Goal: Find specific page/section: Find specific page/section

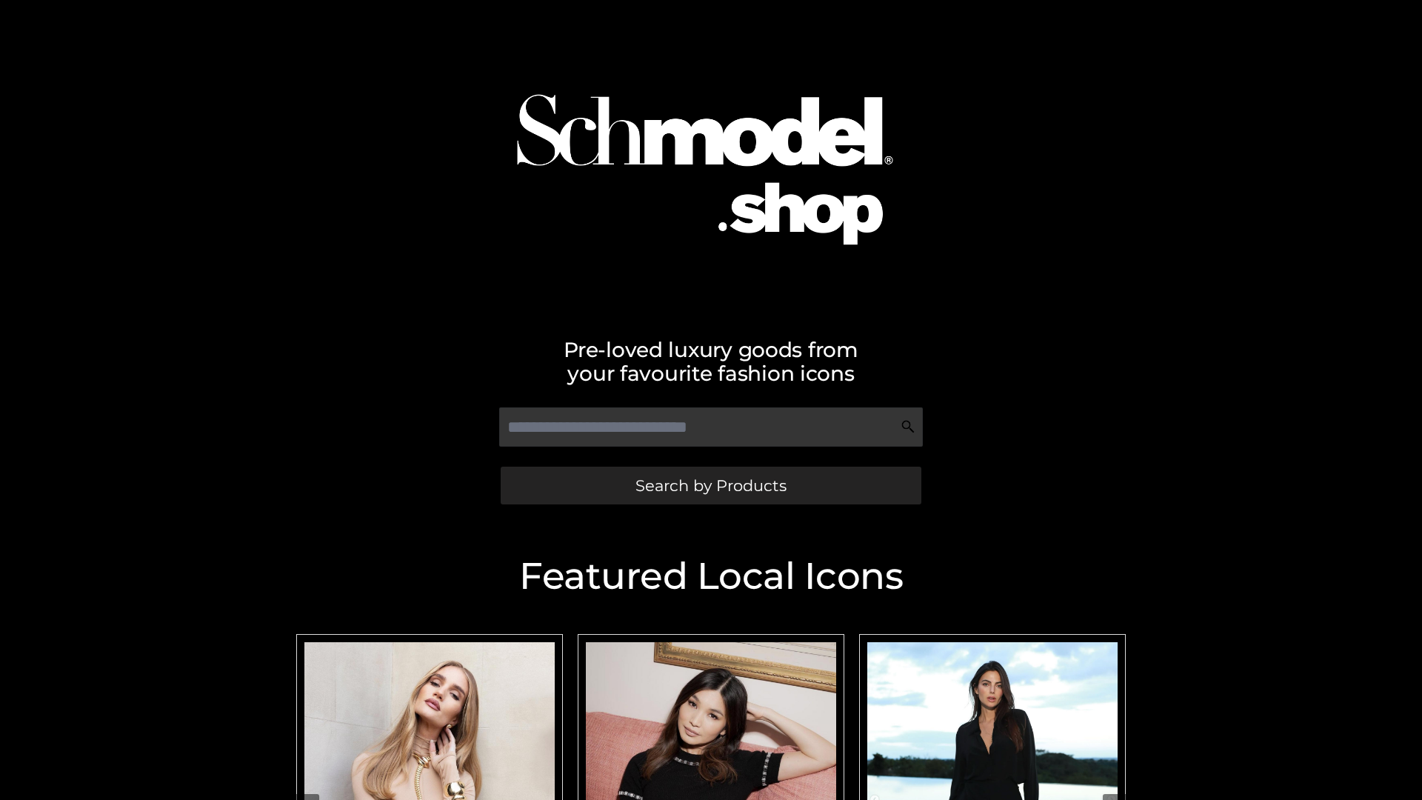
click at [710, 485] on span "Search by Products" at bounding box center [711, 486] width 151 height 16
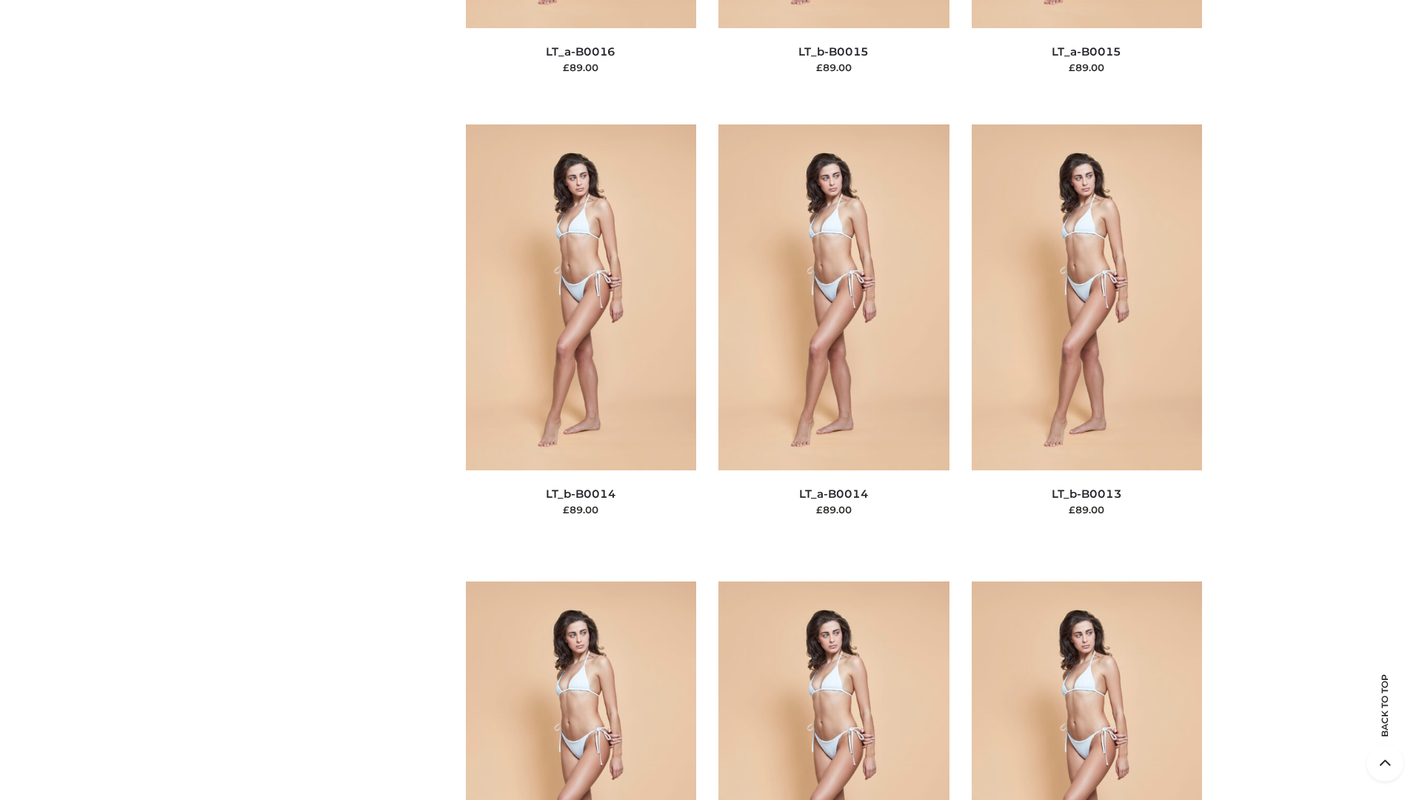
scroll to position [5269, 0]
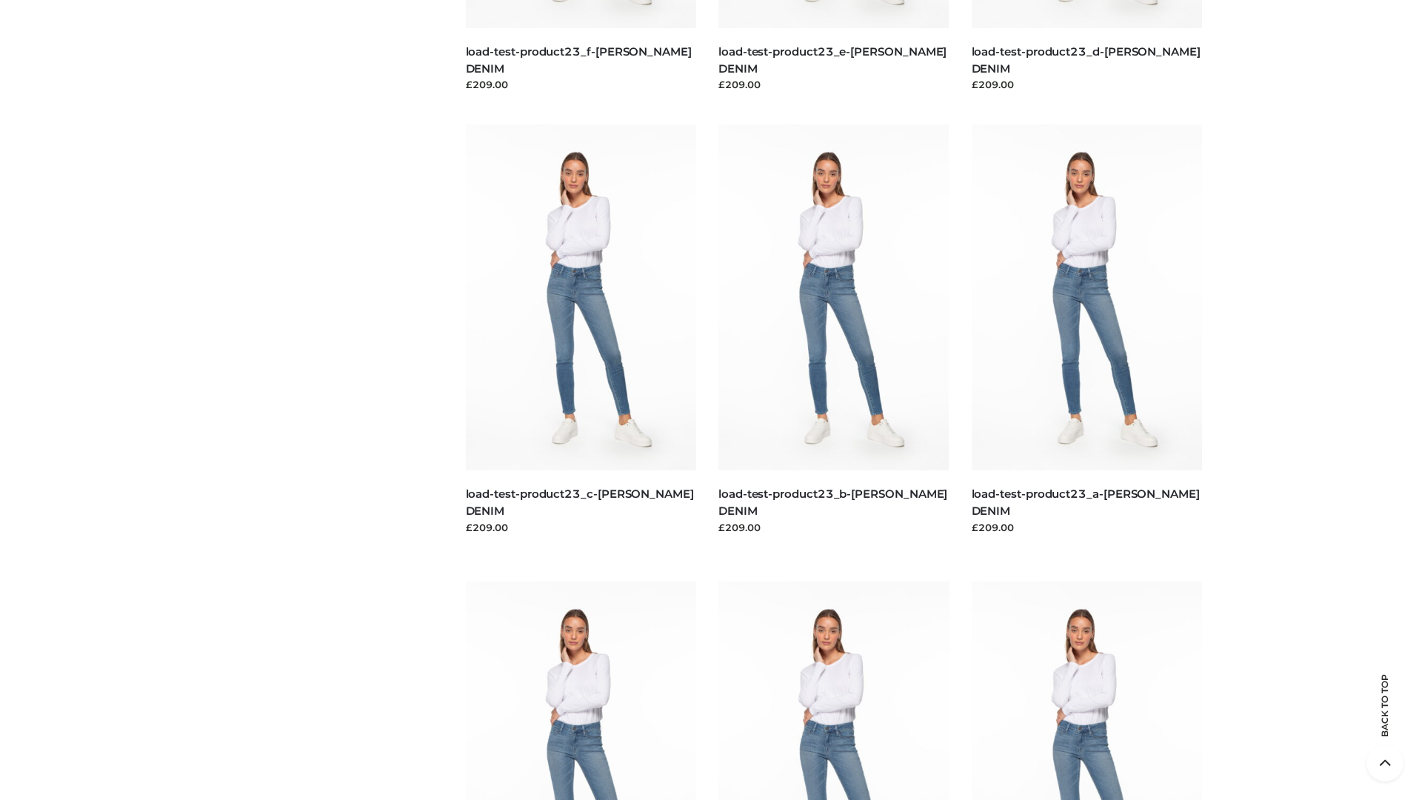
scroll to position [1299, 0]
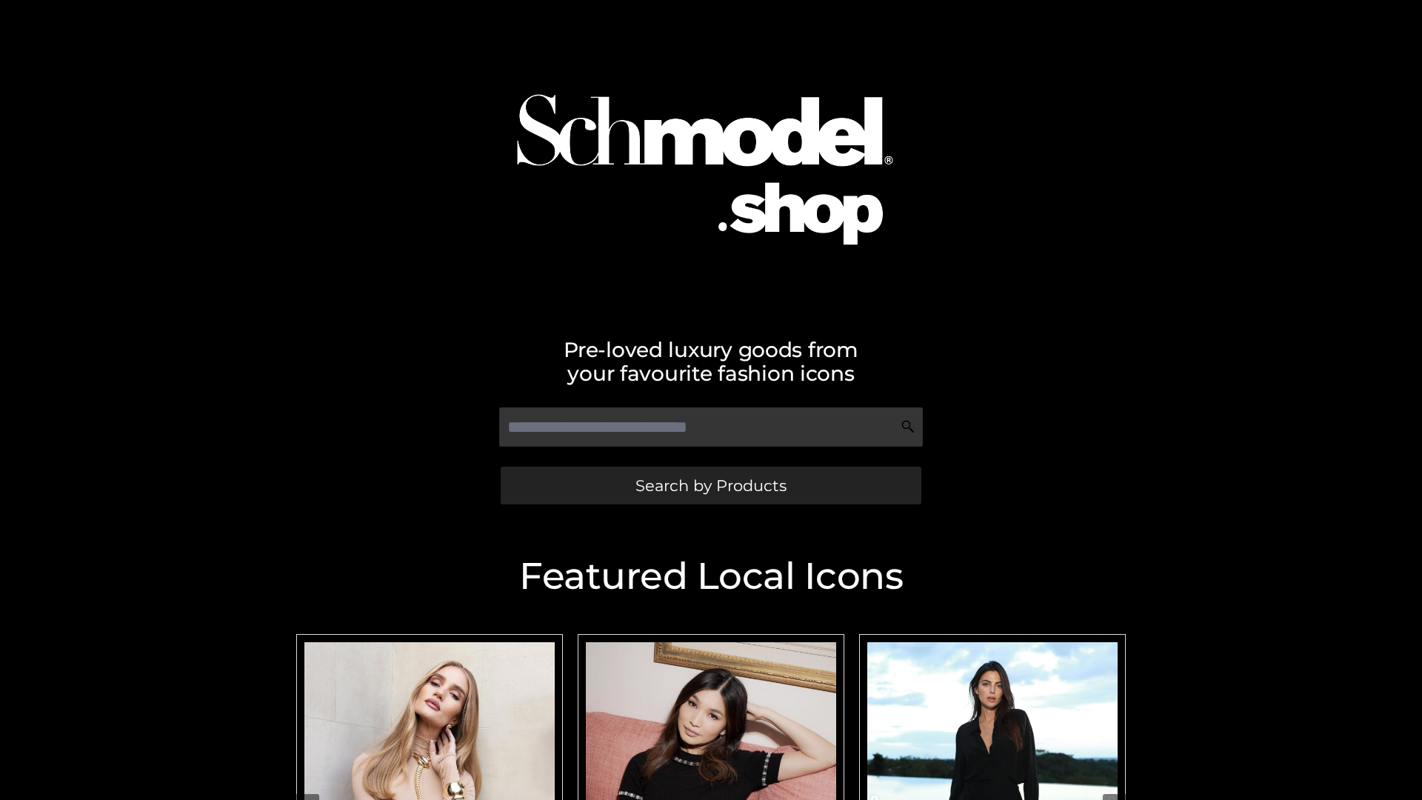
click at [710, 485] on span "Search by Products" at bounding box center [711, 486] width 151 height 16
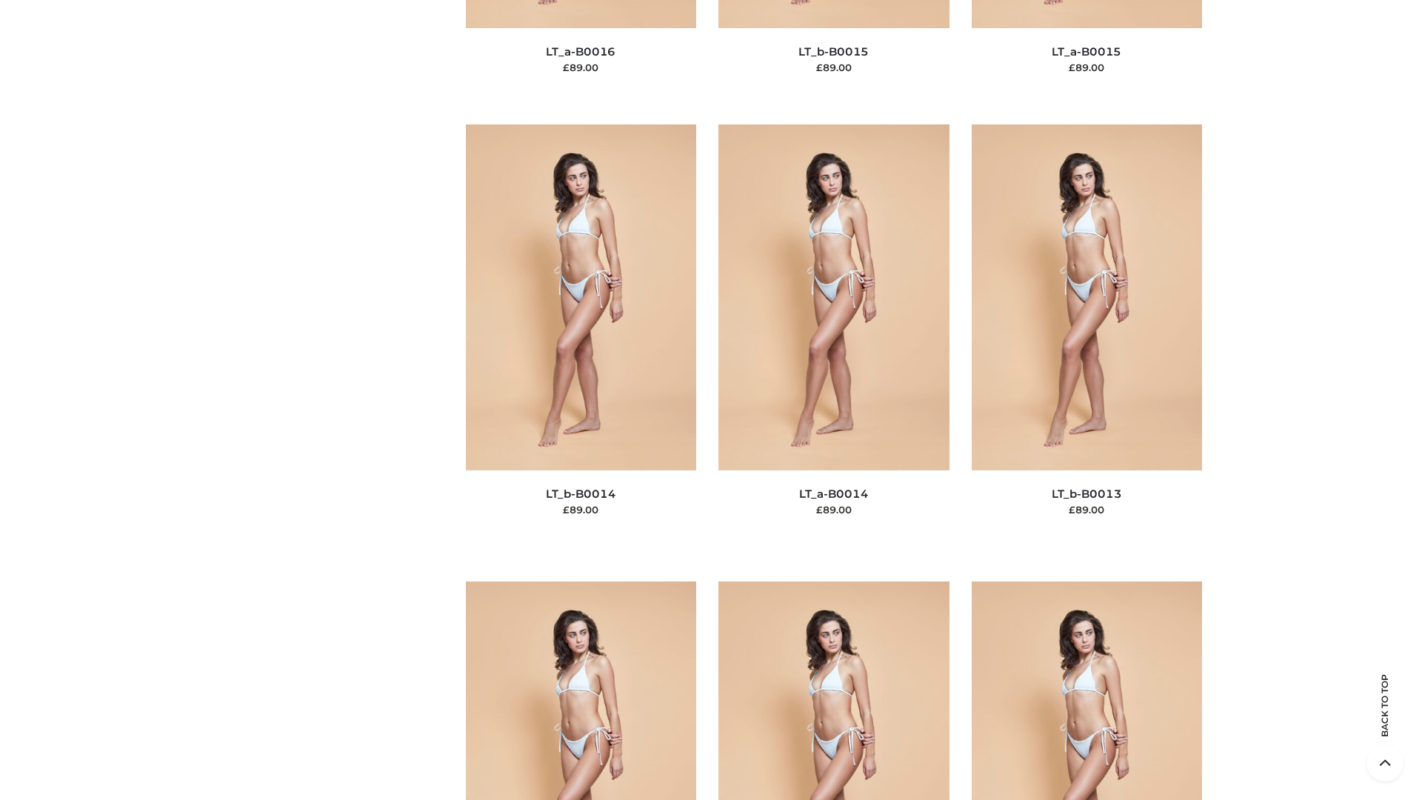
scroll to position [5269, 0]
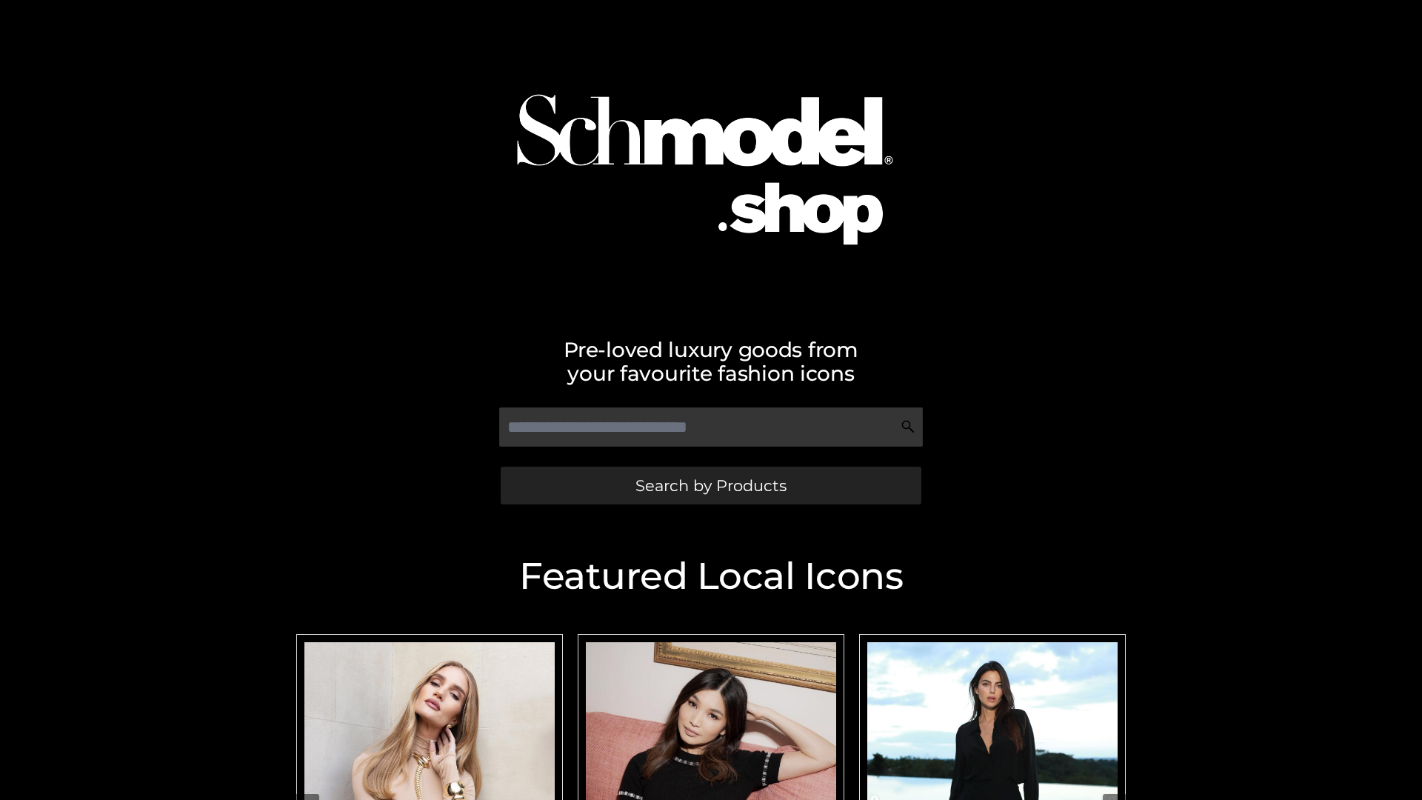
click at [710, 485] on span "Search by Products" at bounding box center [711, 486] width 151 height 16
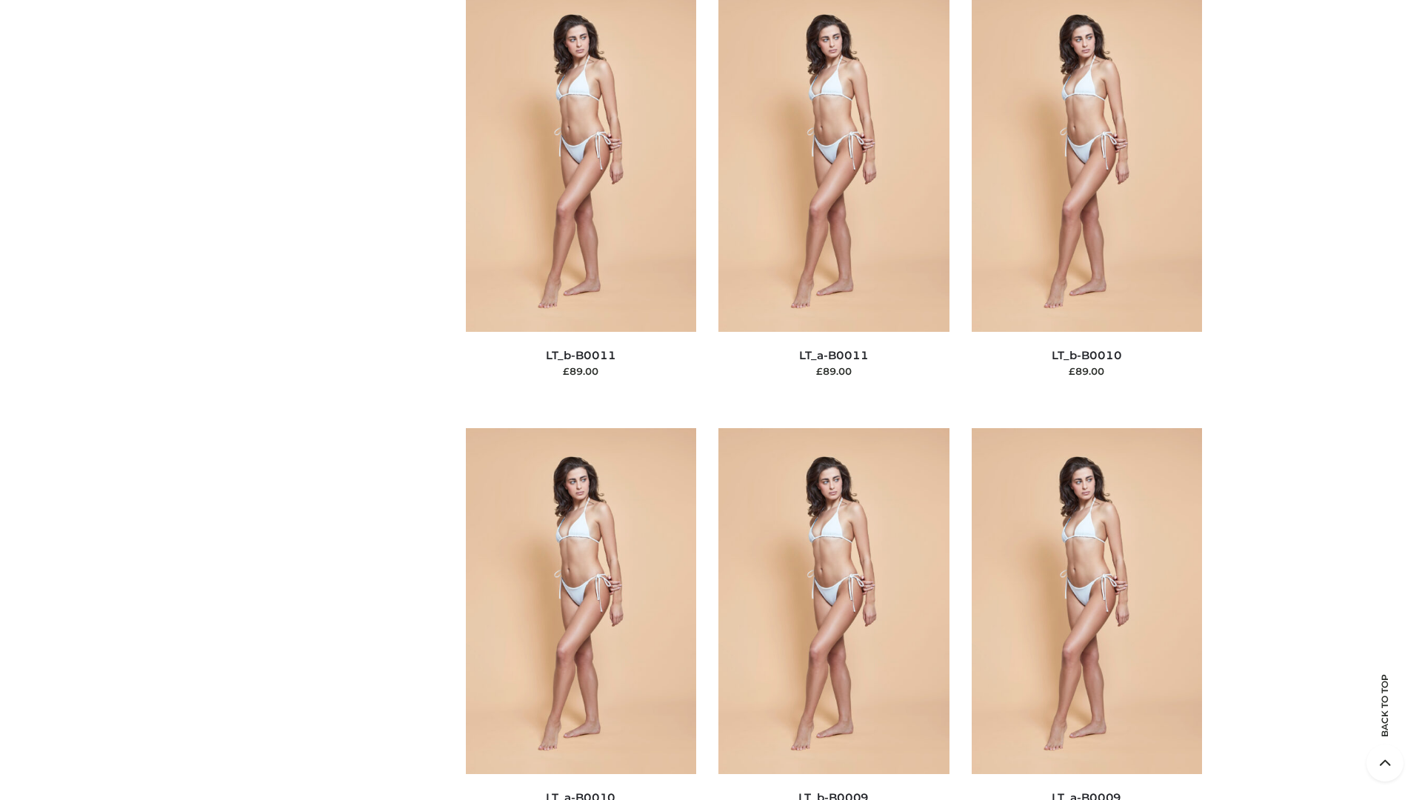
scroll to position [6653, 0]
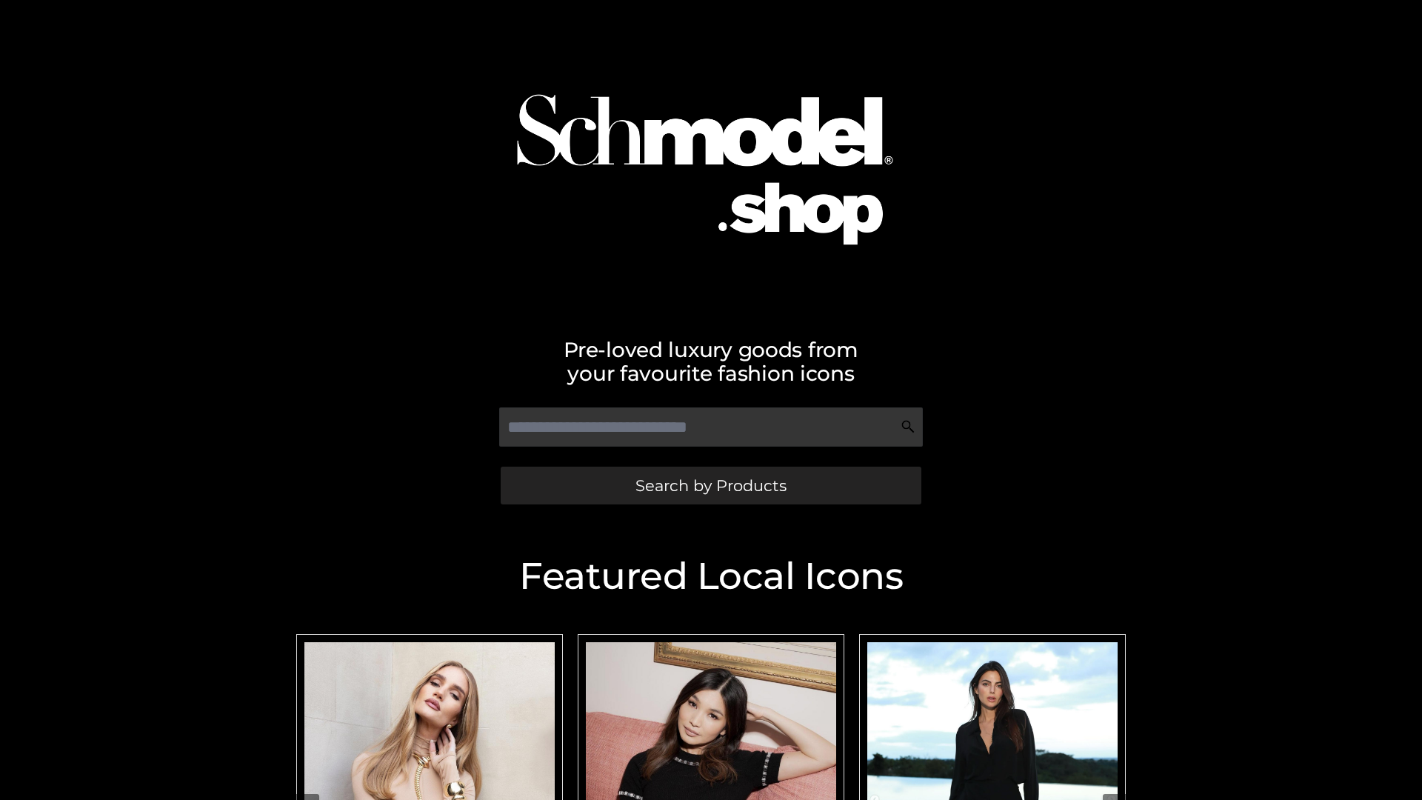
click at [710, 485] on span "Search by Products" at bounding box center [711, 486] width 151 height 16
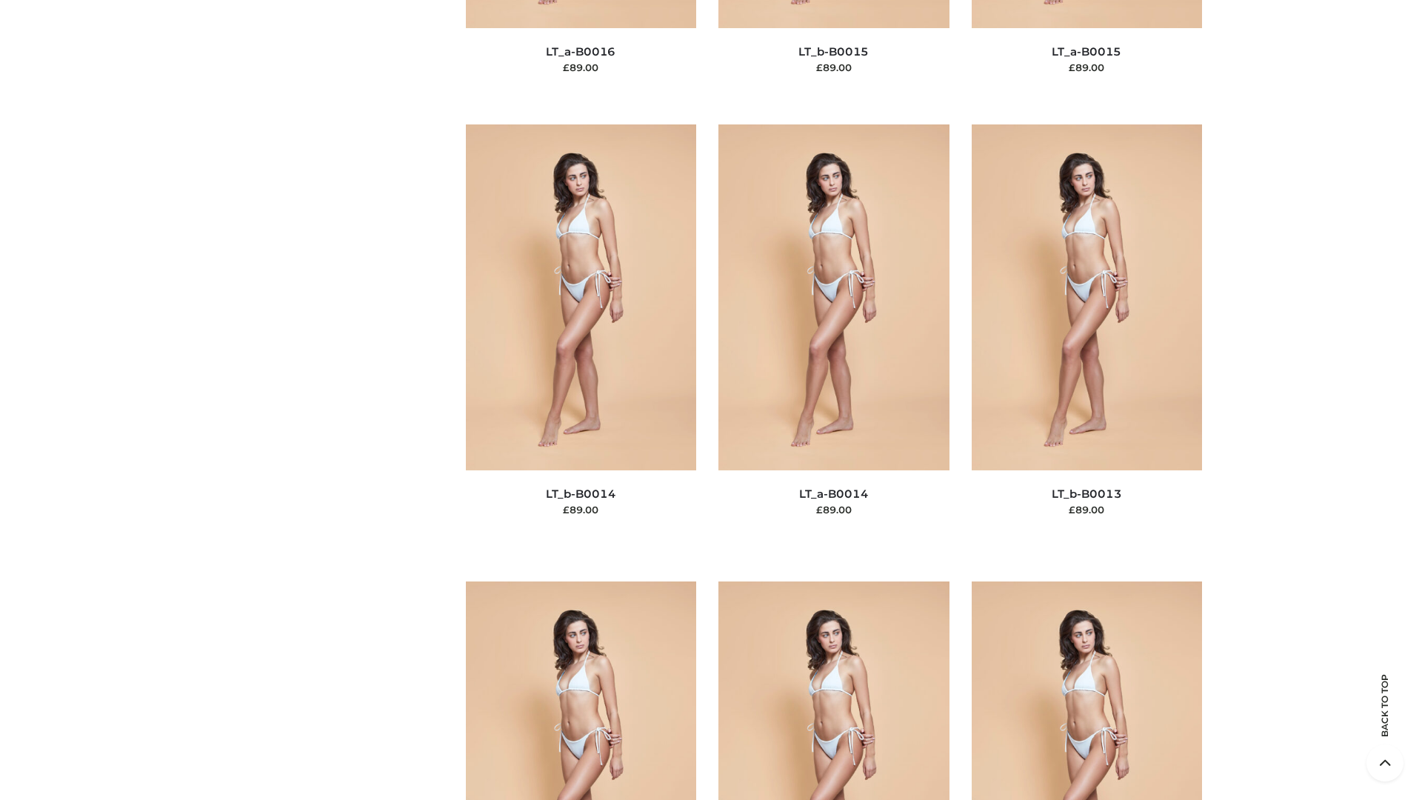
scroll to position [5269, 0]
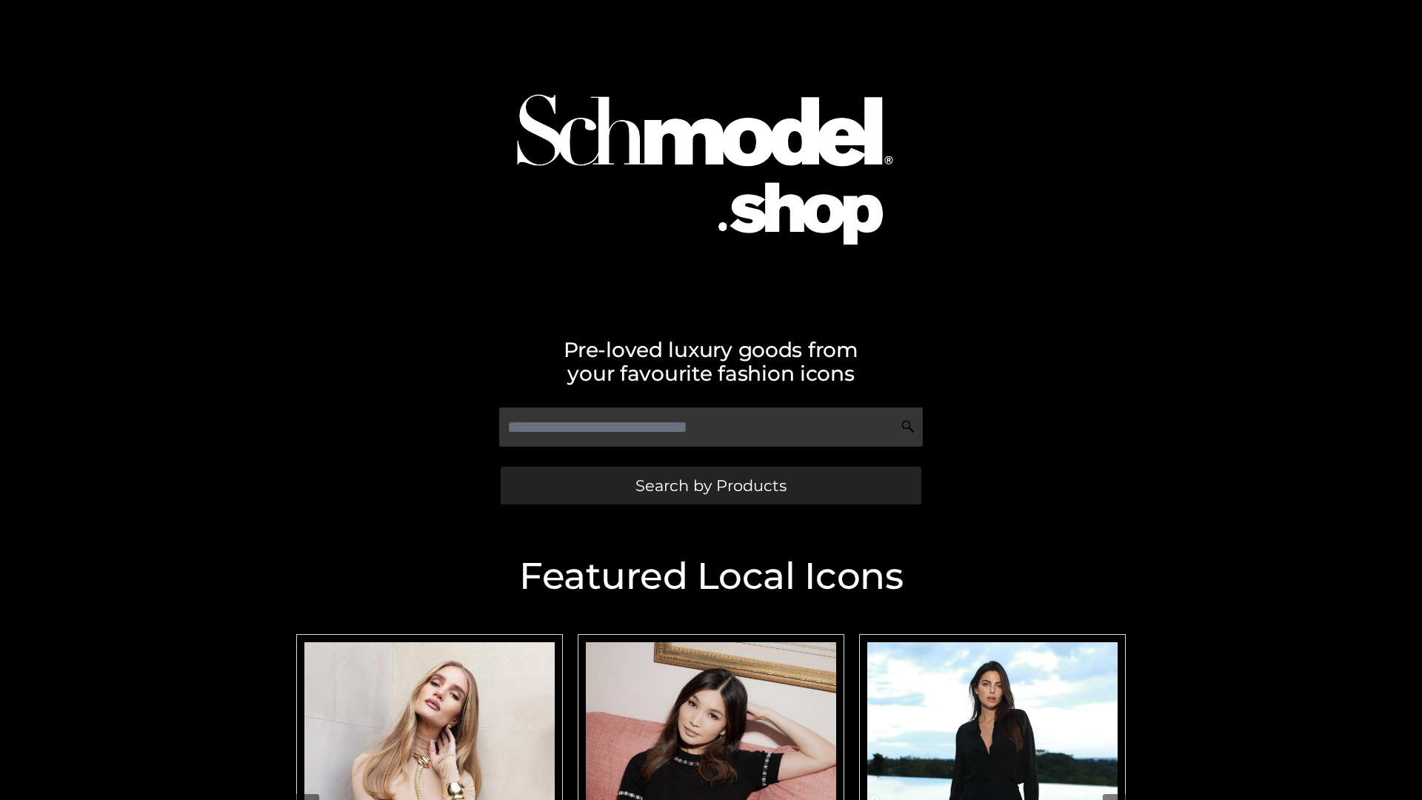
click at [710, 485] on span "Search by Products" at bounding box center [711, 486] width 151 height 16
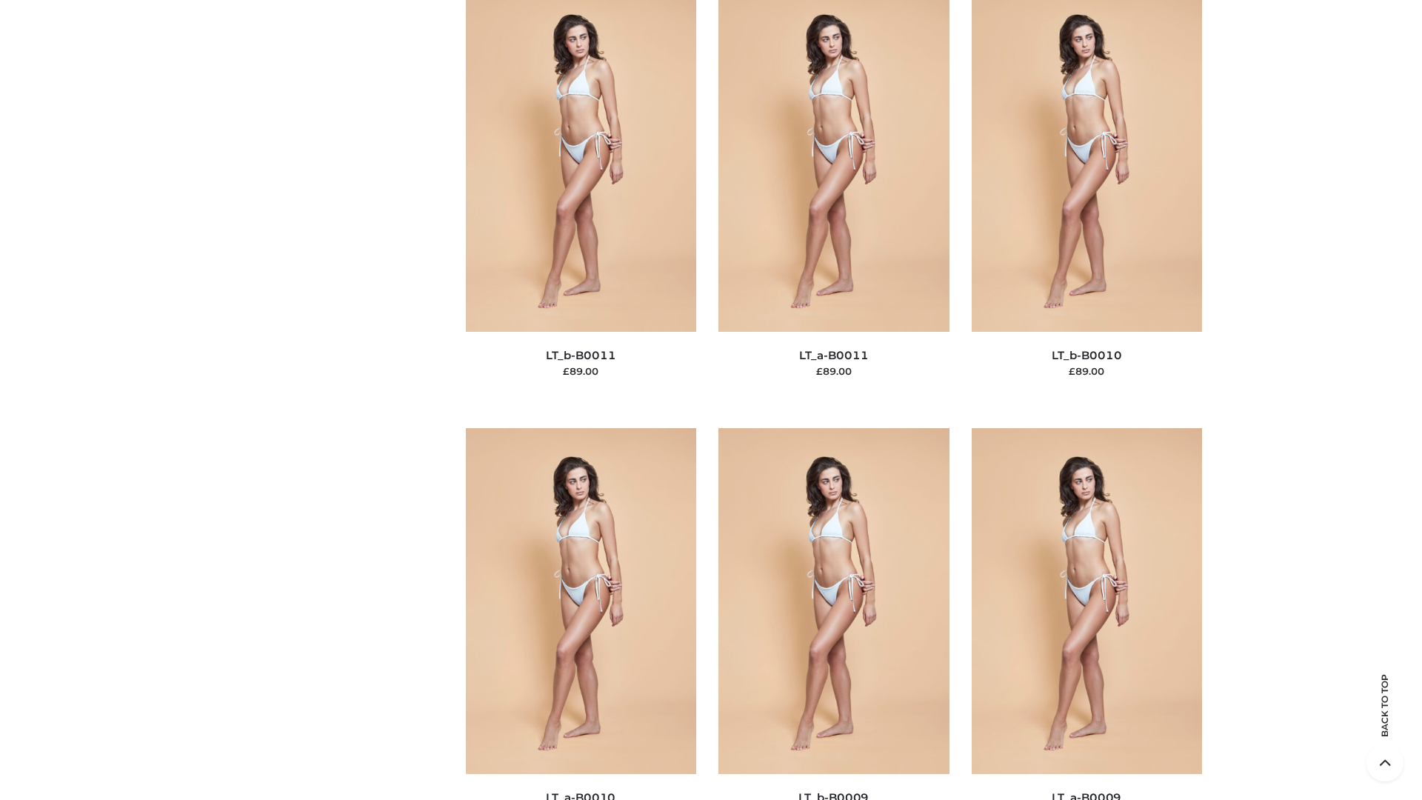
scroll to position [6653, 0]
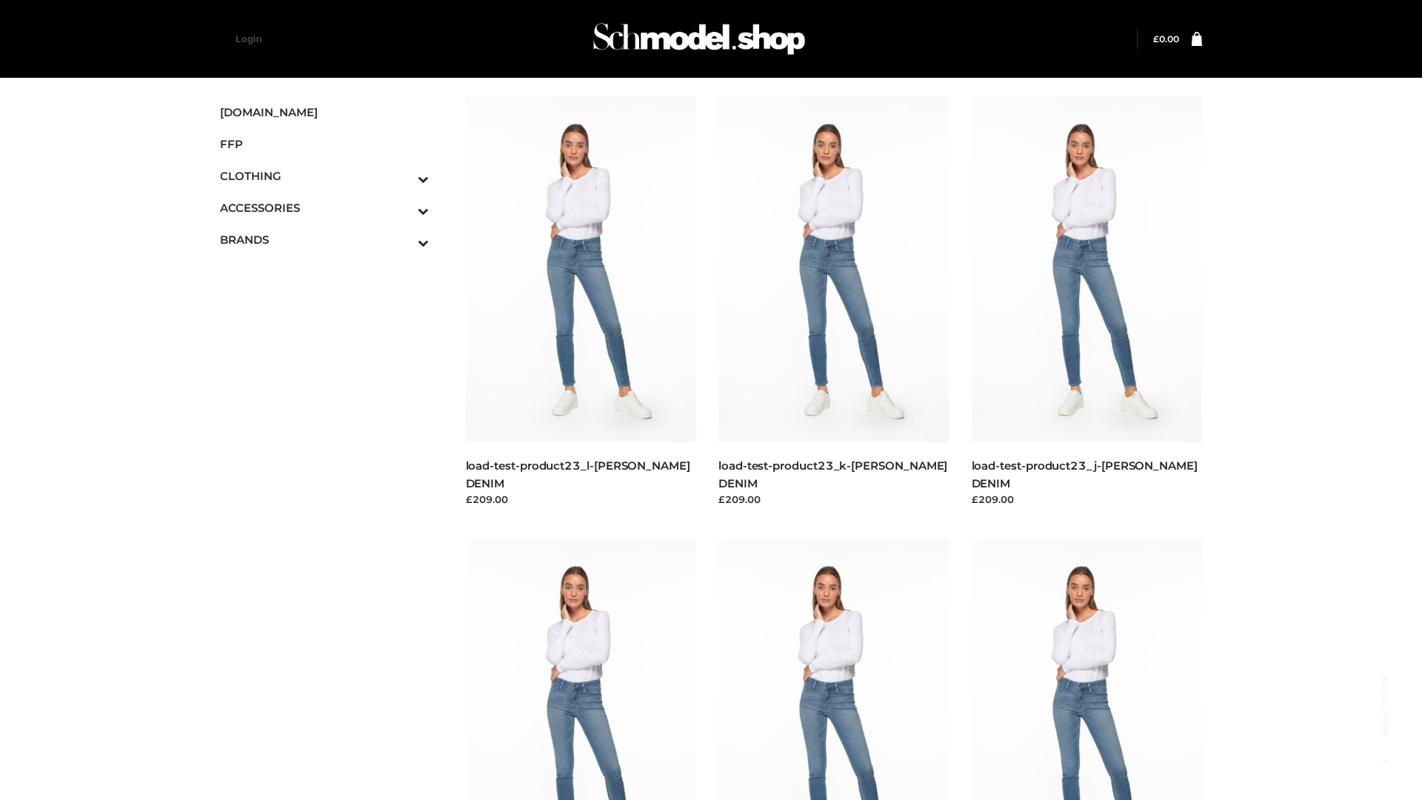
scroll to position [1299, 0]
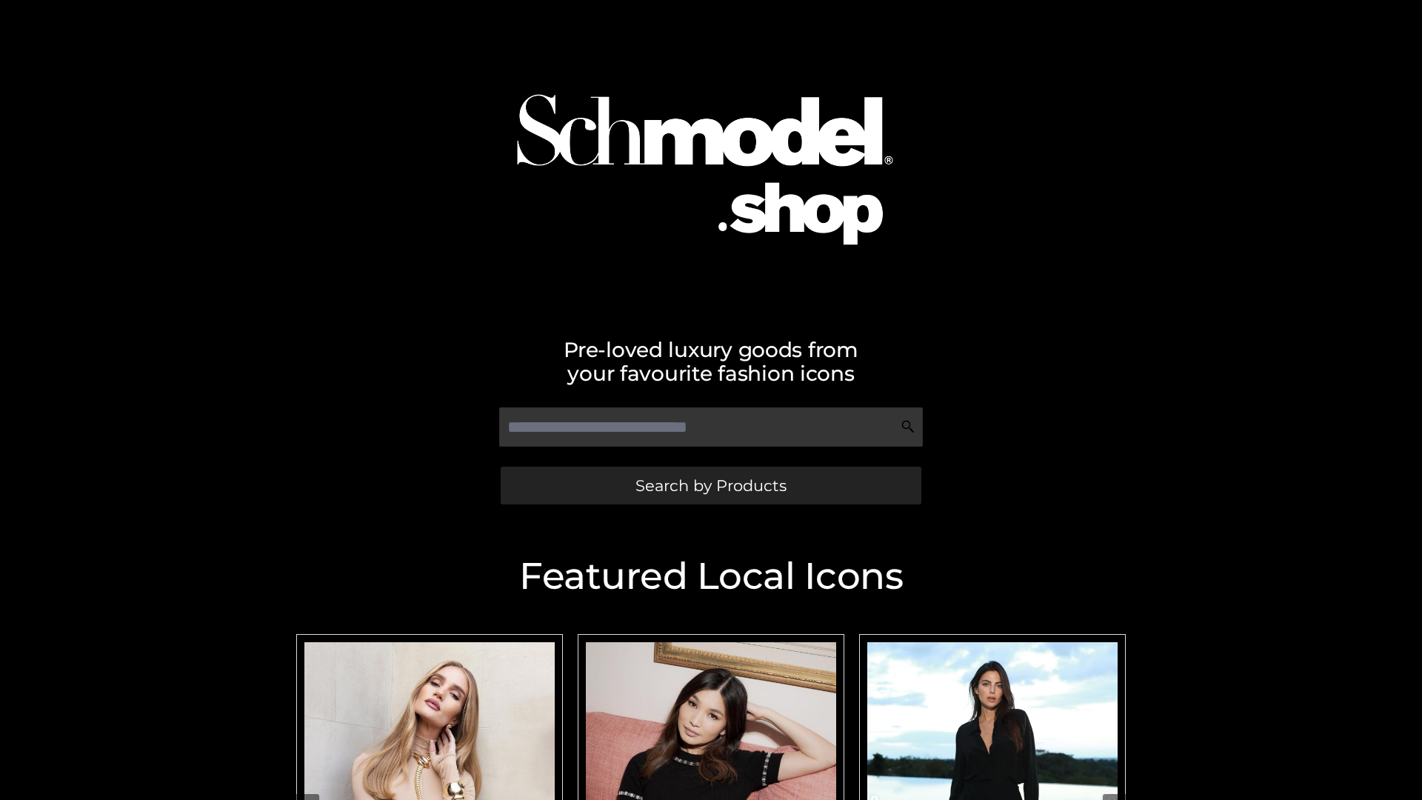
click at [710, 485] on span "Search by Products" at bounding box center [711, 486] width 151 height 16
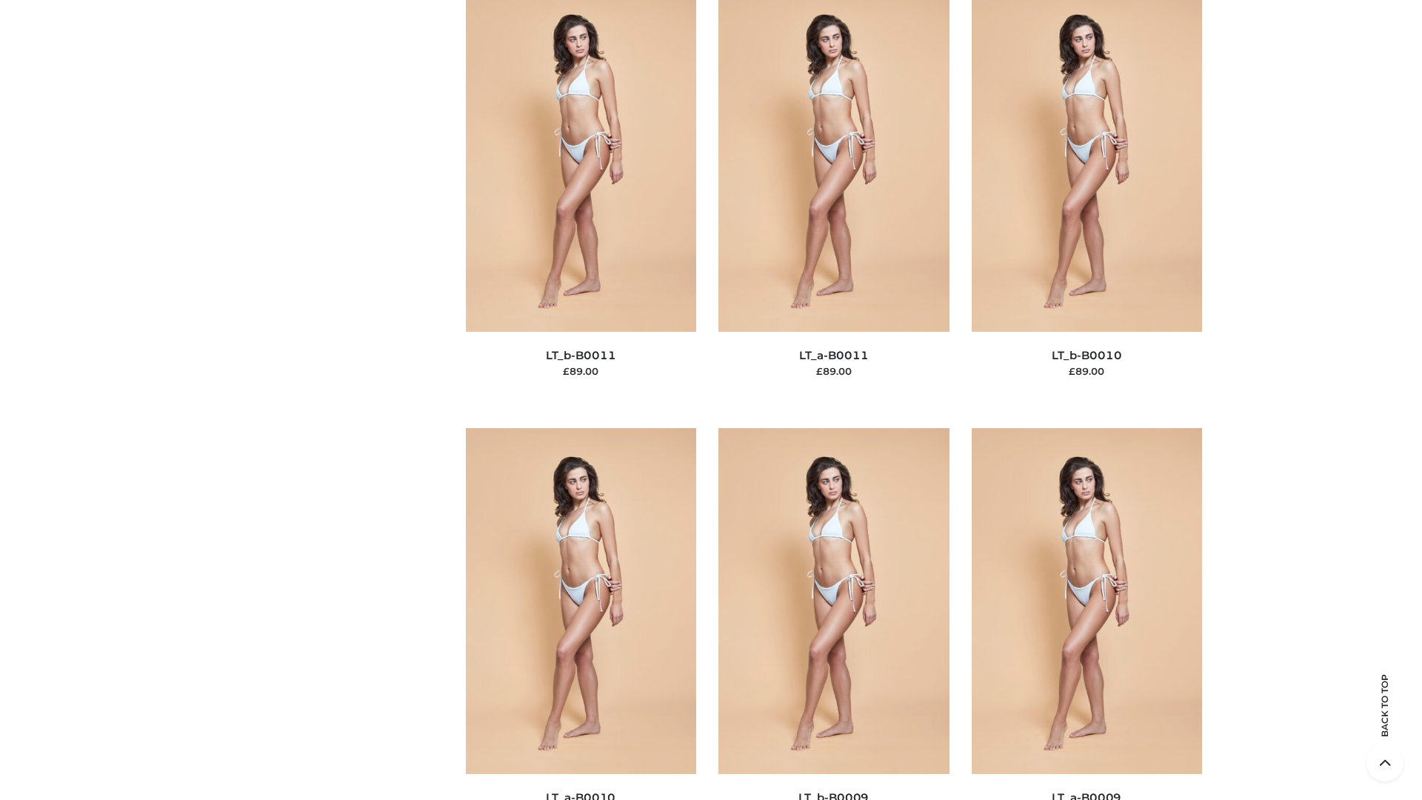
scroll to position [6653, 0]
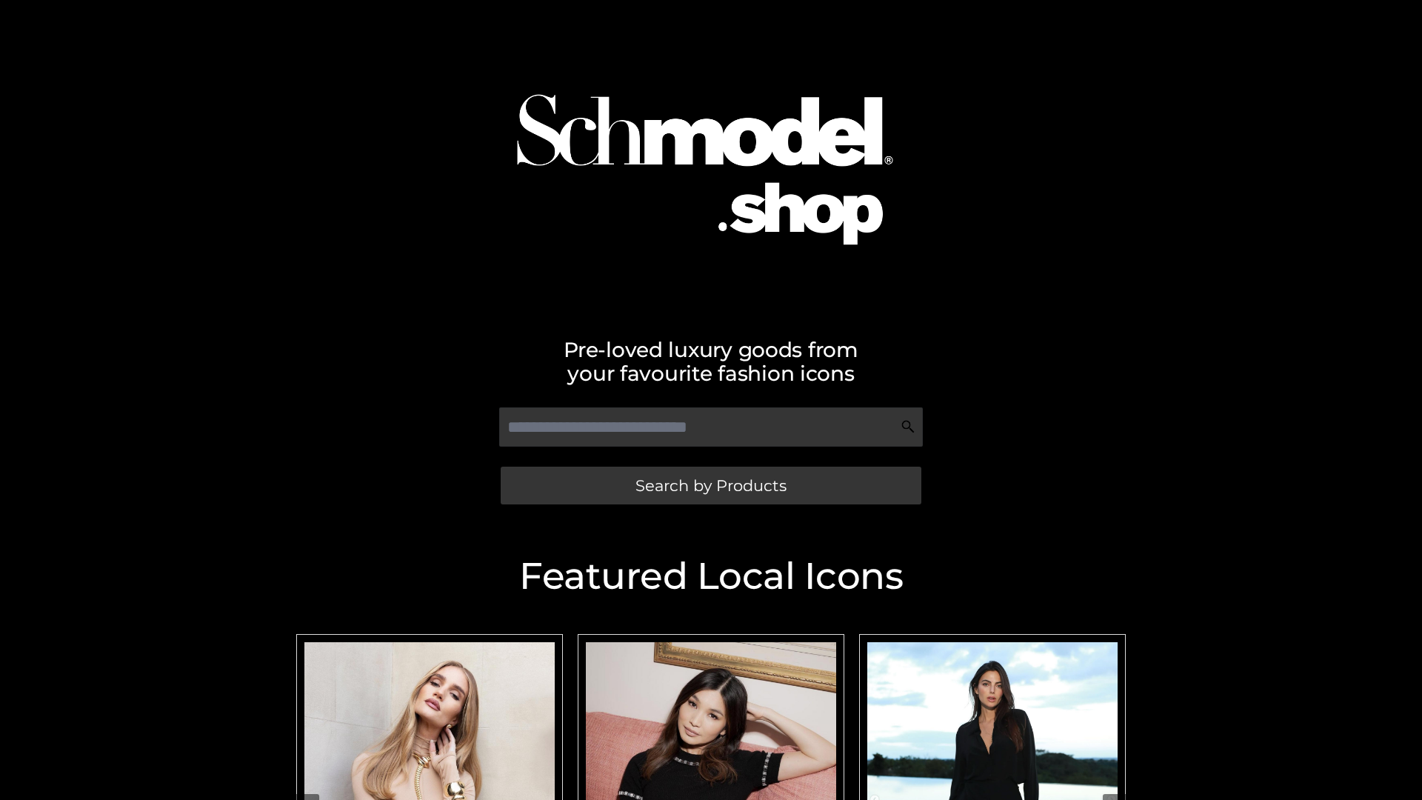
click at [710, 485] on span "Search by Products" at bounding box center [711, 486] width 151 height 16
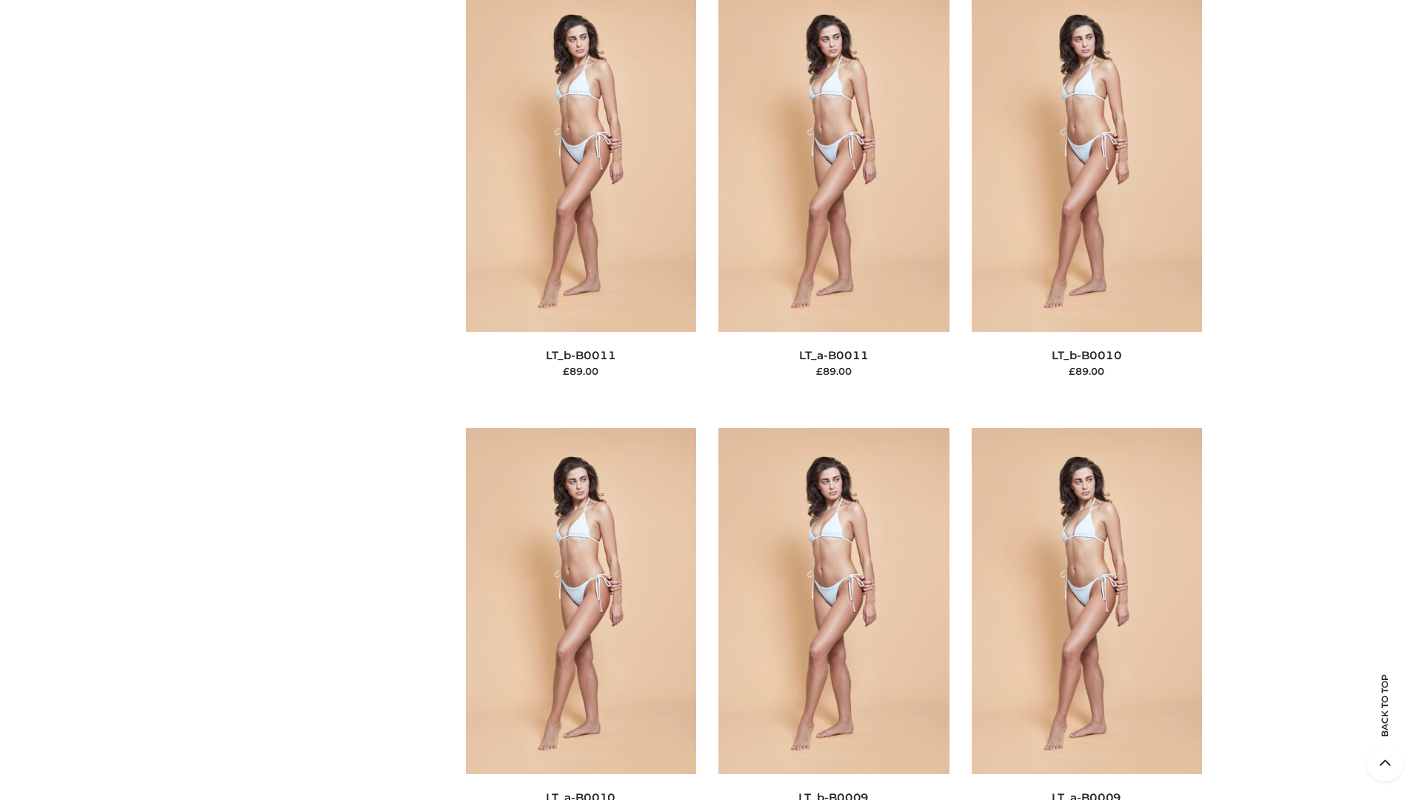
scroll to position [6653, 0]
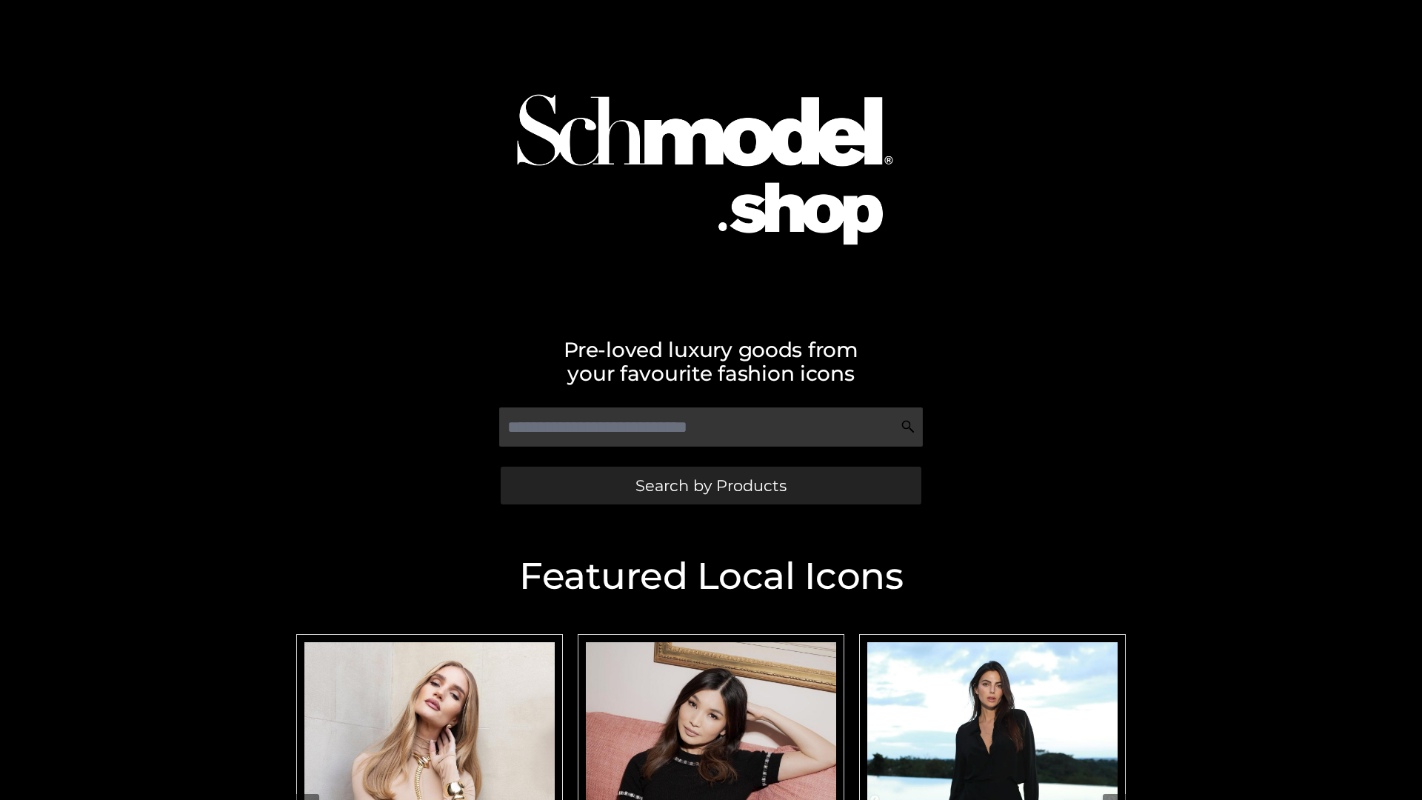
click at [710, 485] on span "Search by Products" at bounding box center [711, 486] width 151 height 16
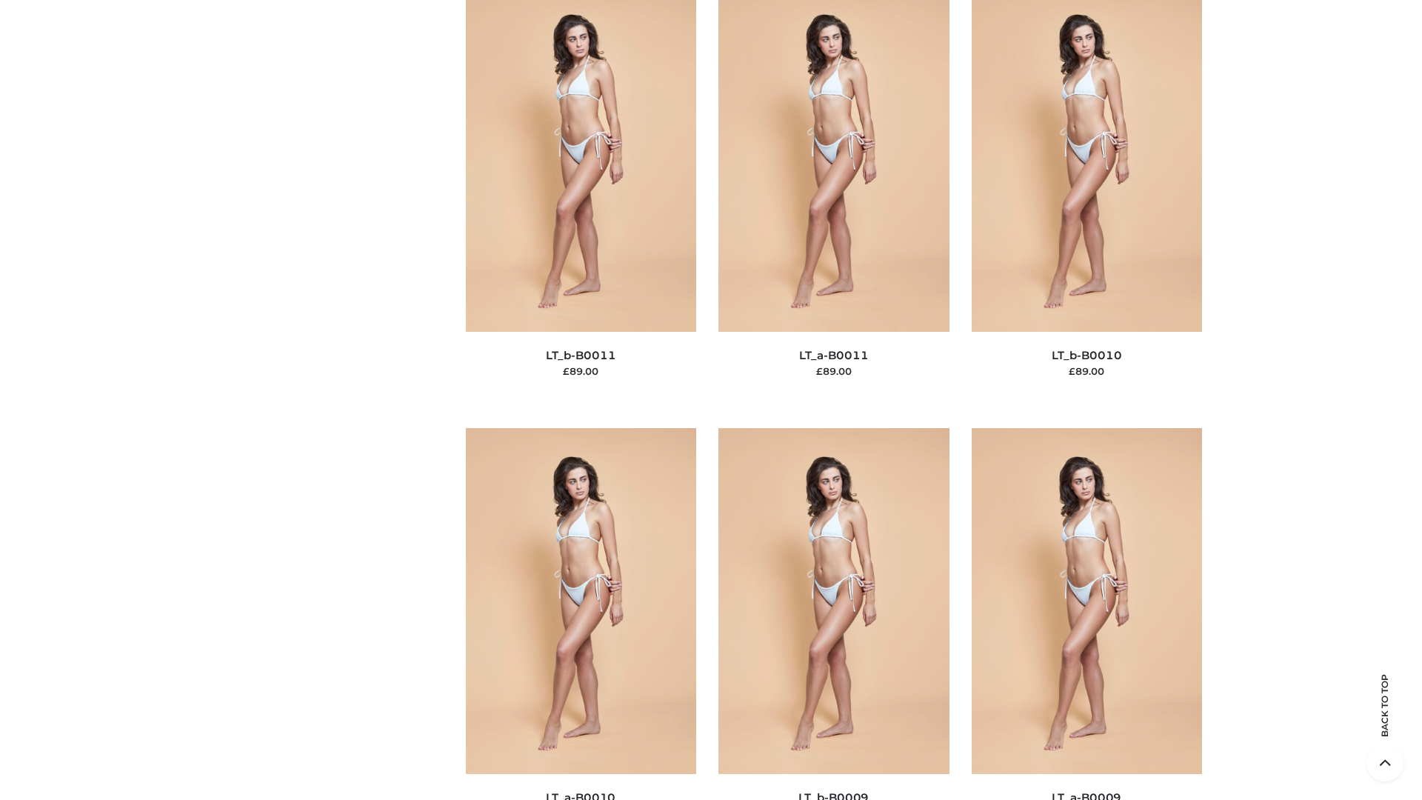
scroll to position [6653, 0]
